Goal: Transaction & Acquisition: Book appointment/travel/reservation

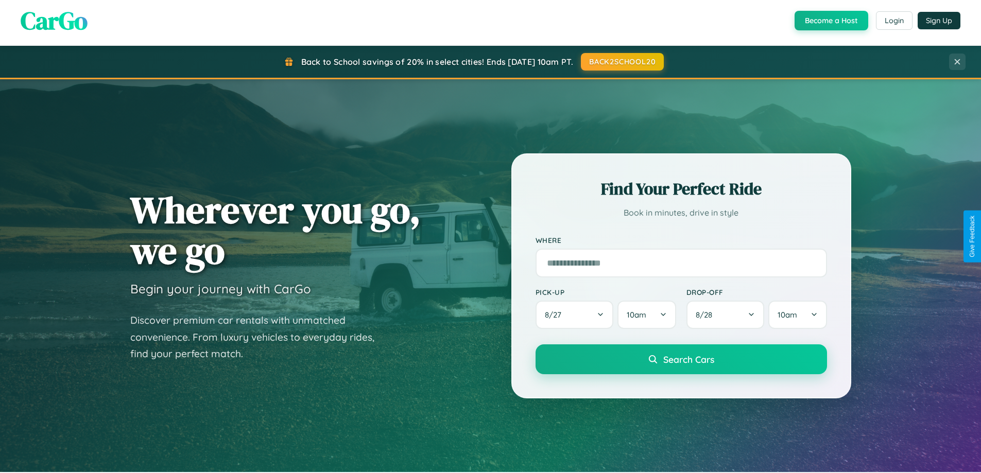
scroll to position [444, 0]
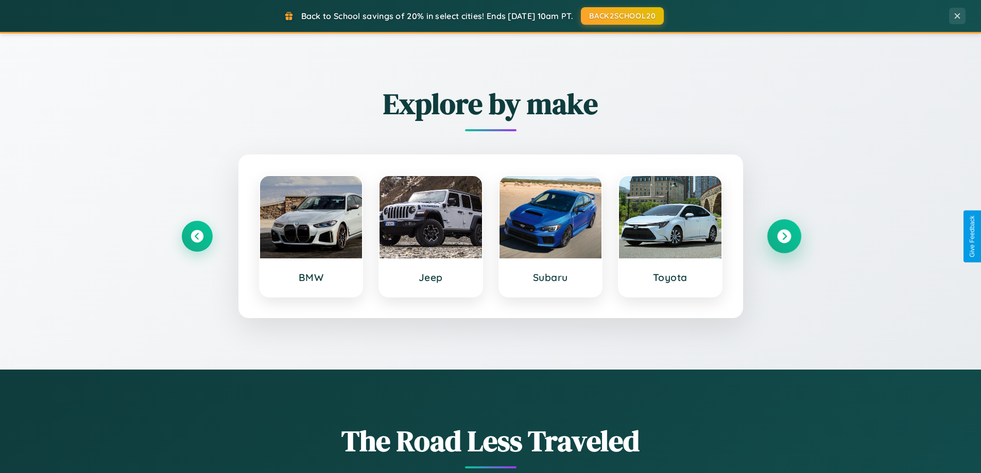
click at [784, 236] on icon at bounding box center [784, 237] width 14 height 14
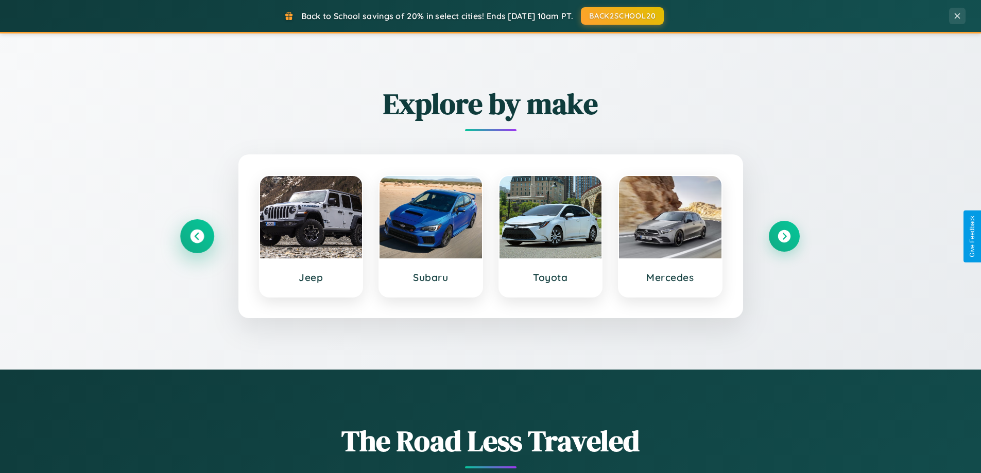
click at [197, 236] on icon at bounding box center [197, 237] width 14 height 14
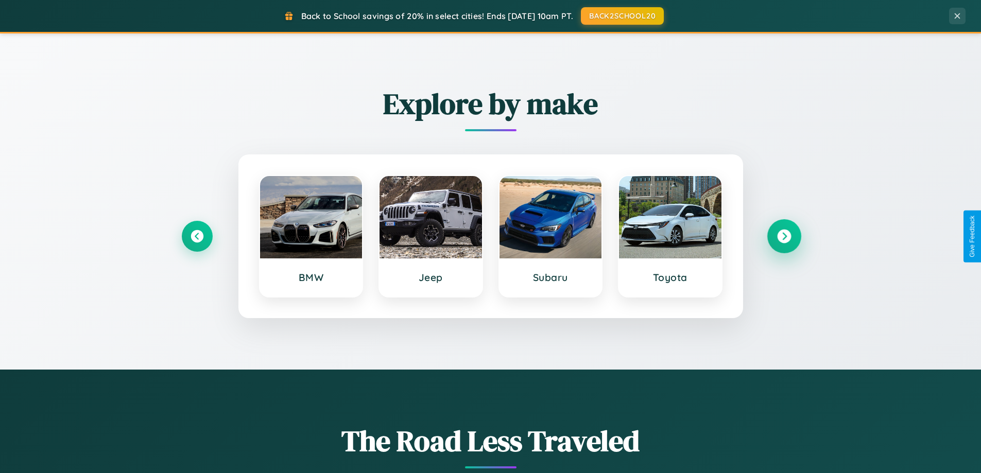
click at [784, 236] on icon at bounding box center [784, 237] width 14 height 14
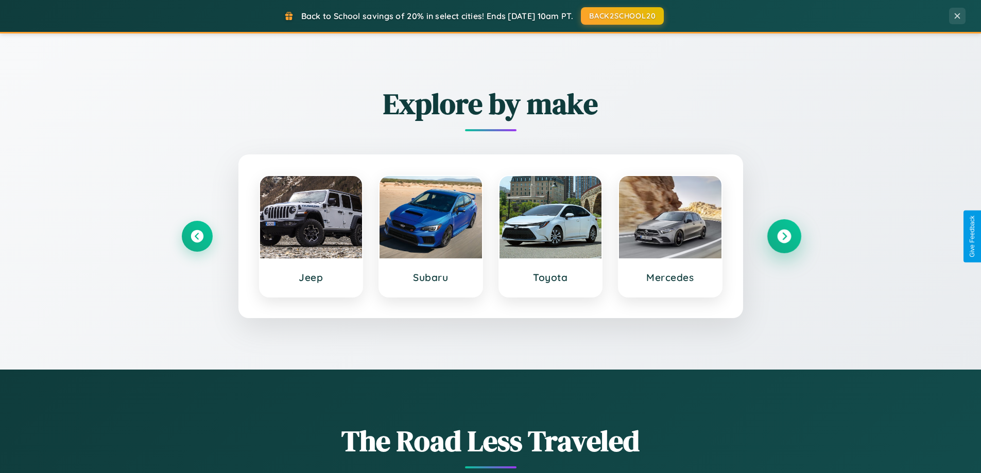
click at [784, 236] on icon at bounding box center [784, 237] width 14 height 14
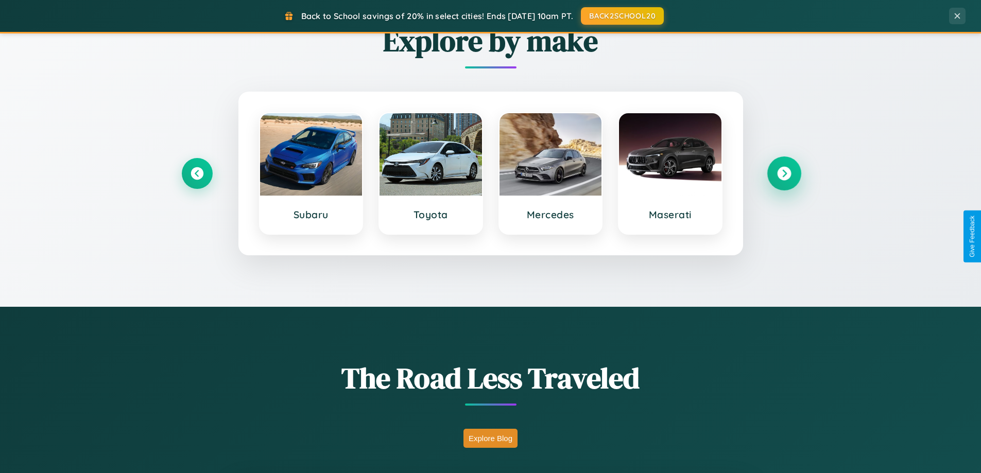
scroll to position [1982, 0]
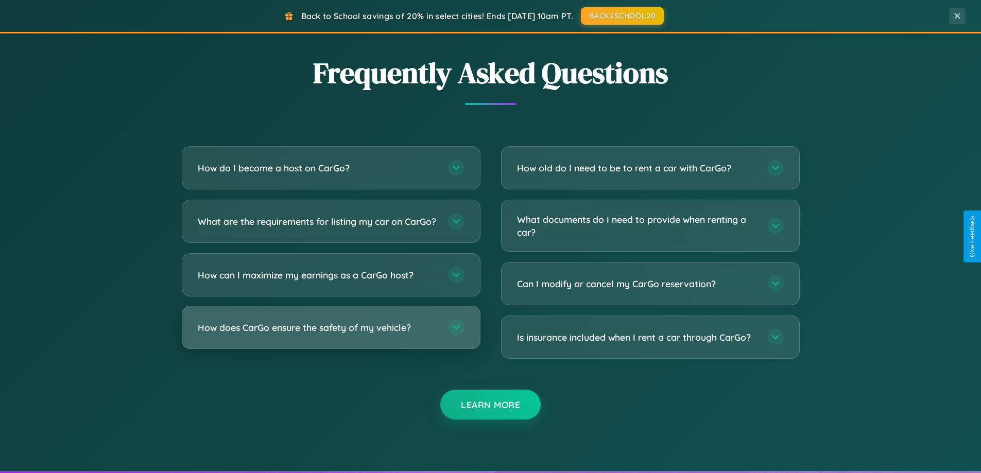
click at [331, 334] on h3 "How does CarGo ensure the safety of my vehicle?" at bounding box center [318, 327] width 240 height 13
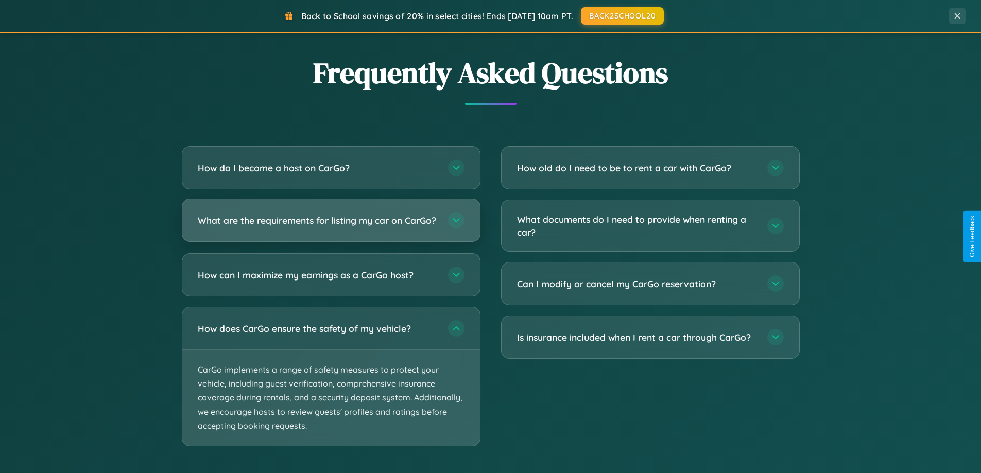
click at [331, 225] on h3 "What are the requirements for listing my car on CarGo?" at bounding box center [318, 220] width 240 height 13
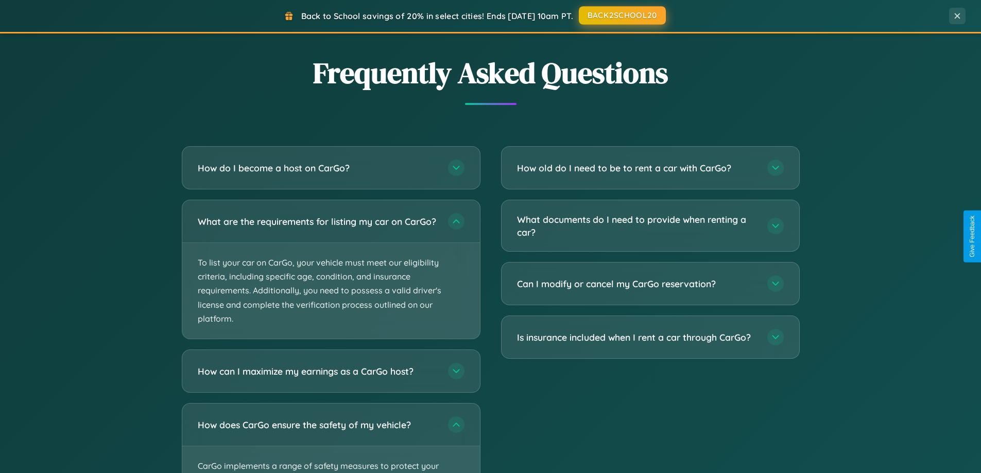
click at [622, 16] on button "BACK2SCHOOL20" at bounding box center [622, 15] width 87 height 19
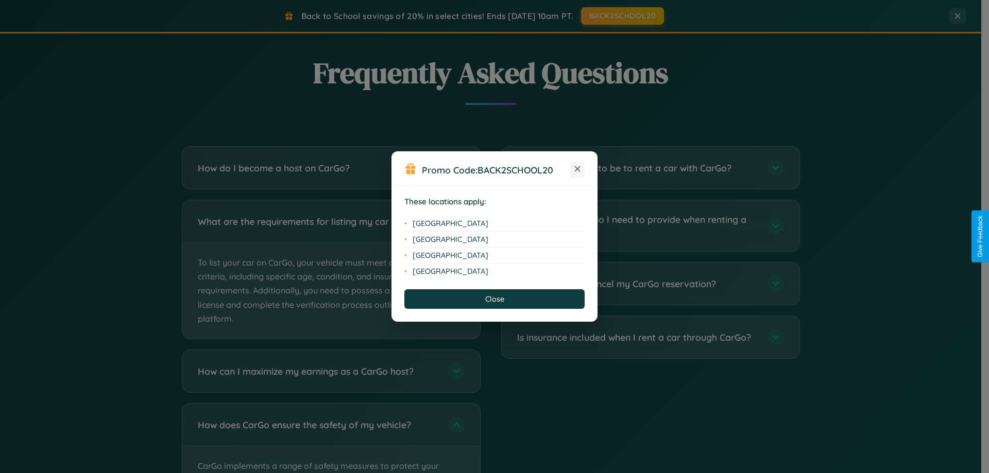
click at [577, 169] on icon at bounding box center [578, 169] width 6 height 6
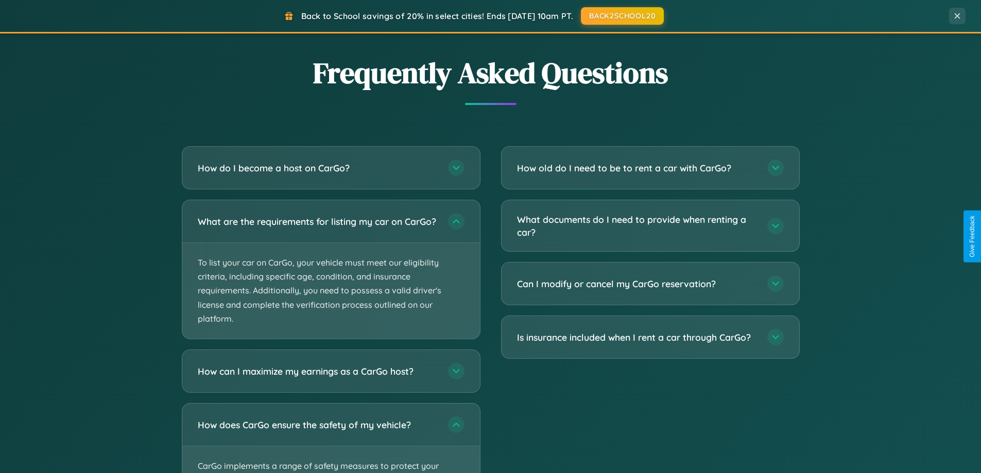
scroll to position [1655, 0]
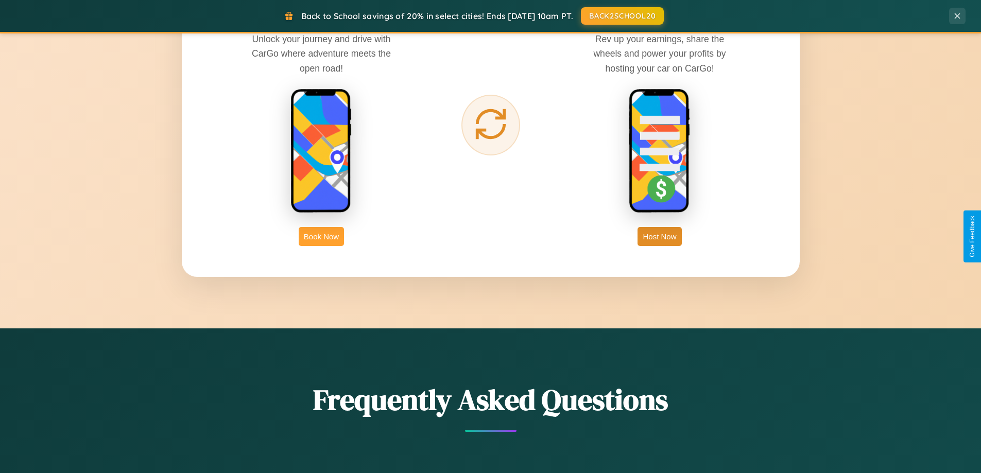
click at [321, 236] on button "Book Now" at bounding box center [321, 236] width 45 height 19
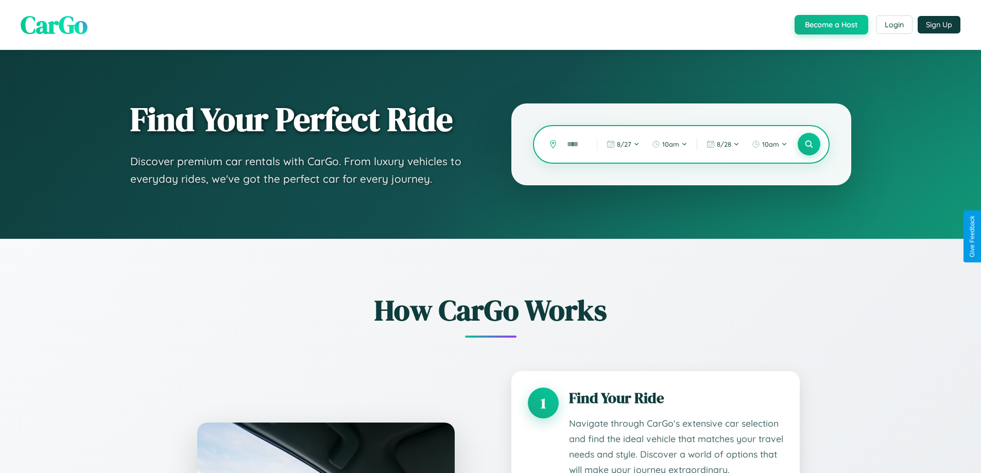
click at [574, 144] on input "text" at bounding box center [574, 144] width 25 height 18
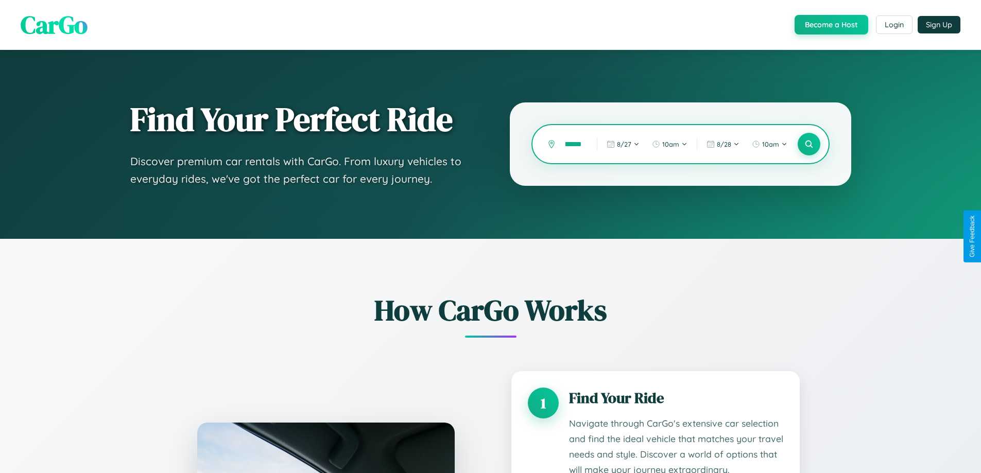
scroll to position [0, 20]
type input "*********"
click at [809, 144] on icon at bounding box center [809, 145] width 10 height 10
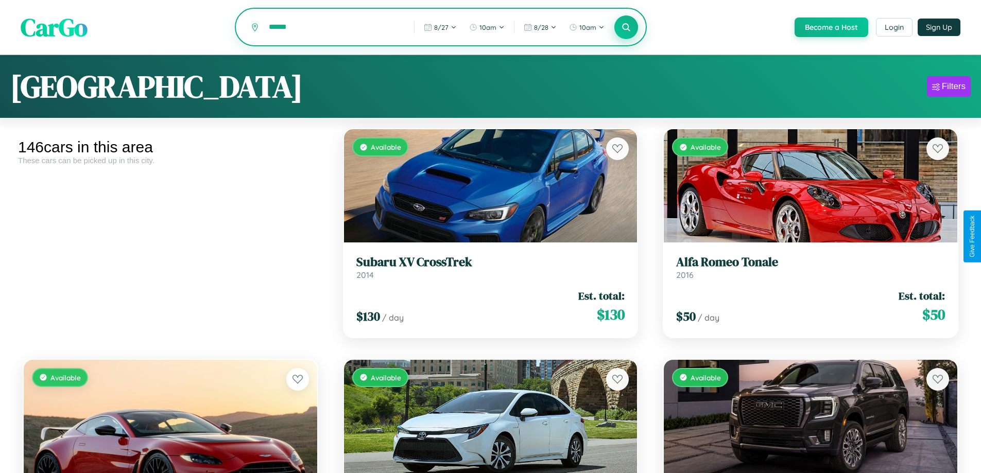
type input "******"
click at [626, 28] on icon at bounding box center [627, 27] width 10 height 10
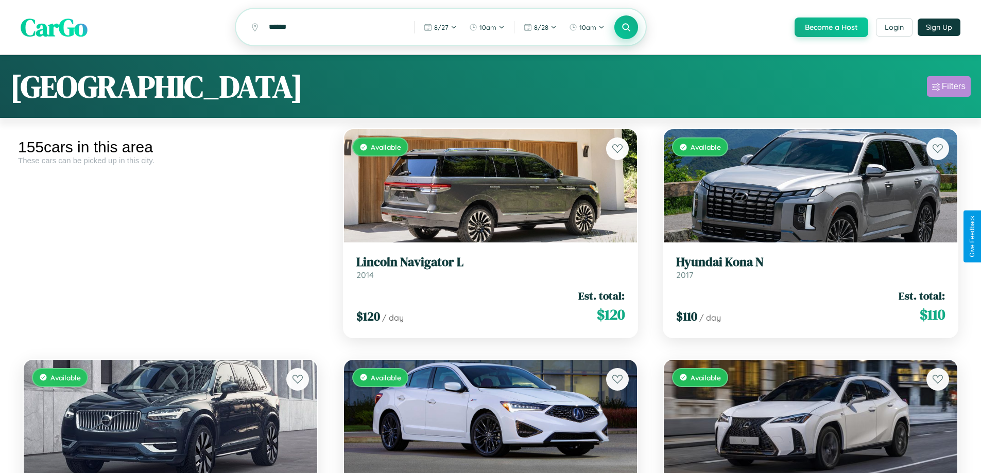
click at [949, 88] on div "Filters" at bounding box center [954, 86] width 24 height 10
